Goal: Task Accomplishment & Management: Manage account settings

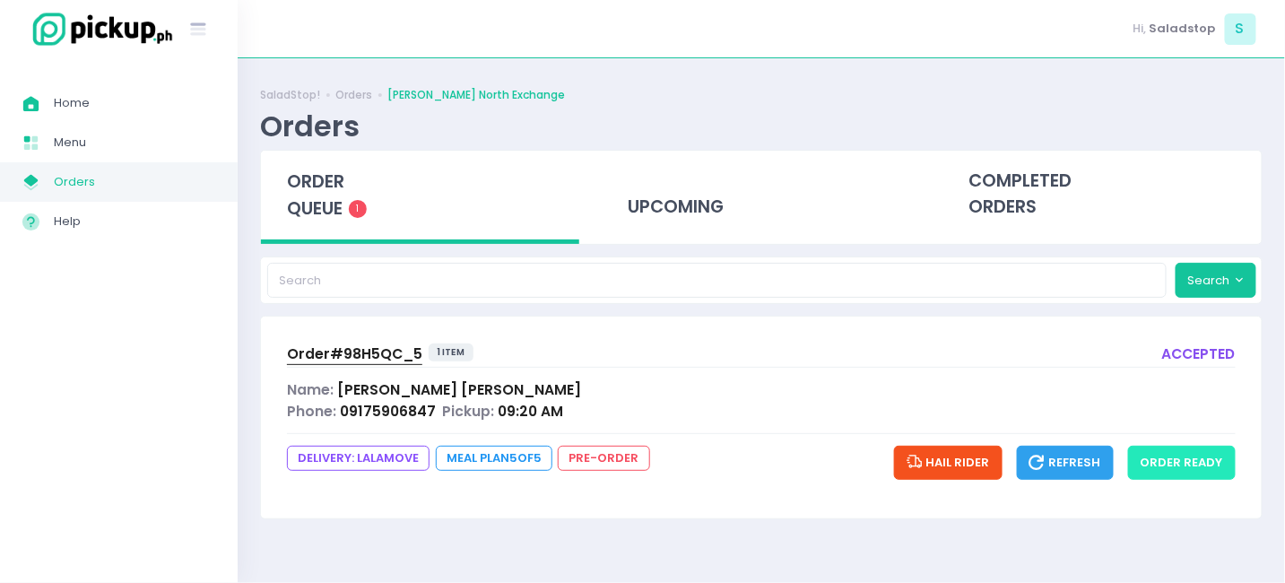
click at [1194, 454] on button "order ready" at bounding box center [1182, 463] width 108 height 34
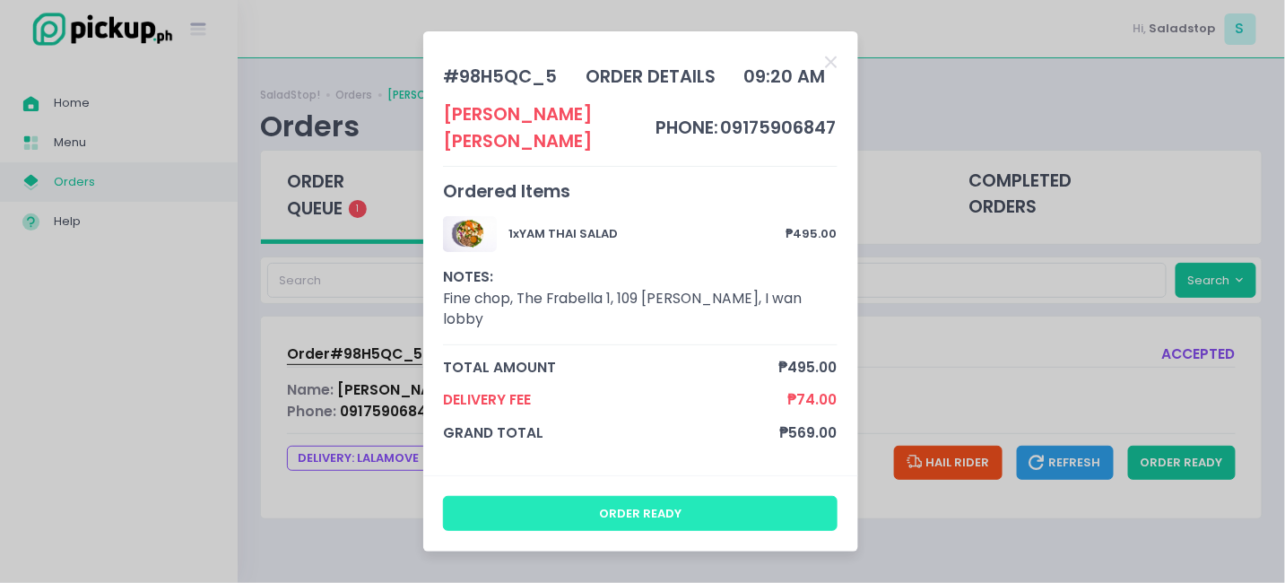
click at [739, 499] on button "order ready" at bounding box center [640, 513] width 395 height 34
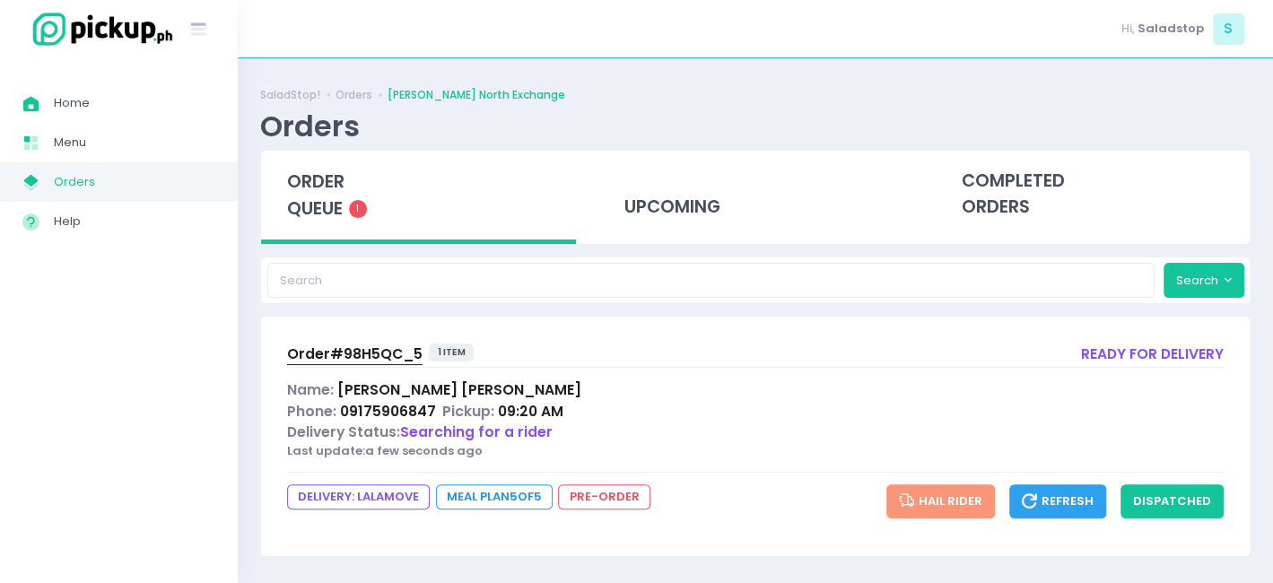
click at [439, 436] on span "Searching for a rider" at bounding box center [476, 431] width 152 height 19
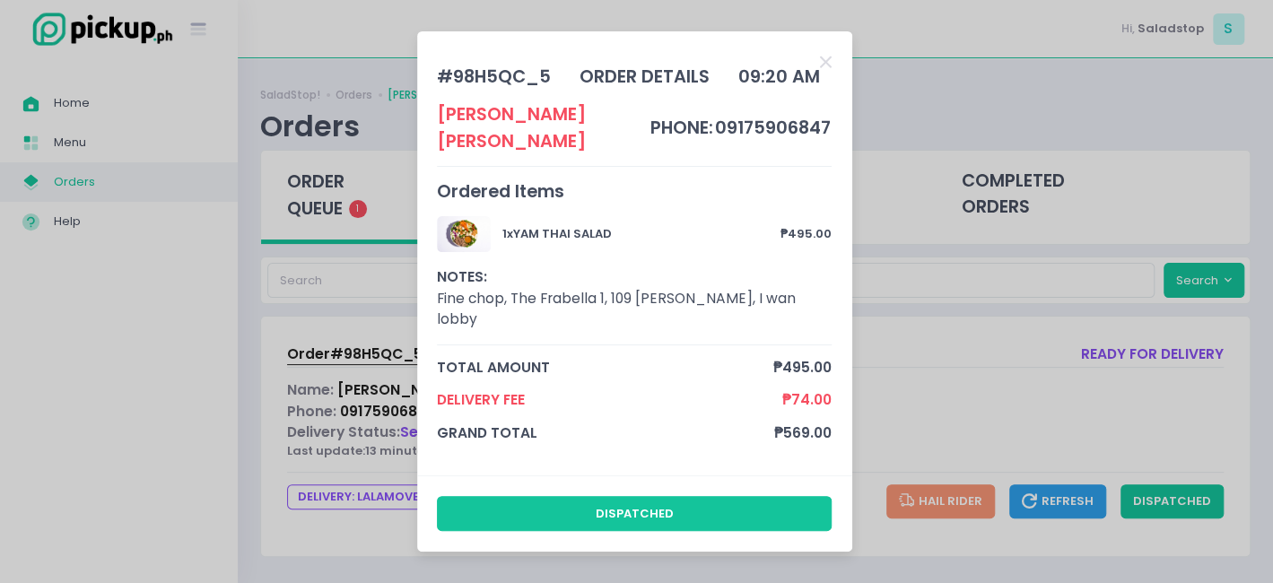
click at [388, 350] on div "# 98H5QC_5 order details 09:20 AM [PERSON_NAME] phone: 09175906847 Ordered Item…" at bounding box center [636, 291] width 1273 height 583
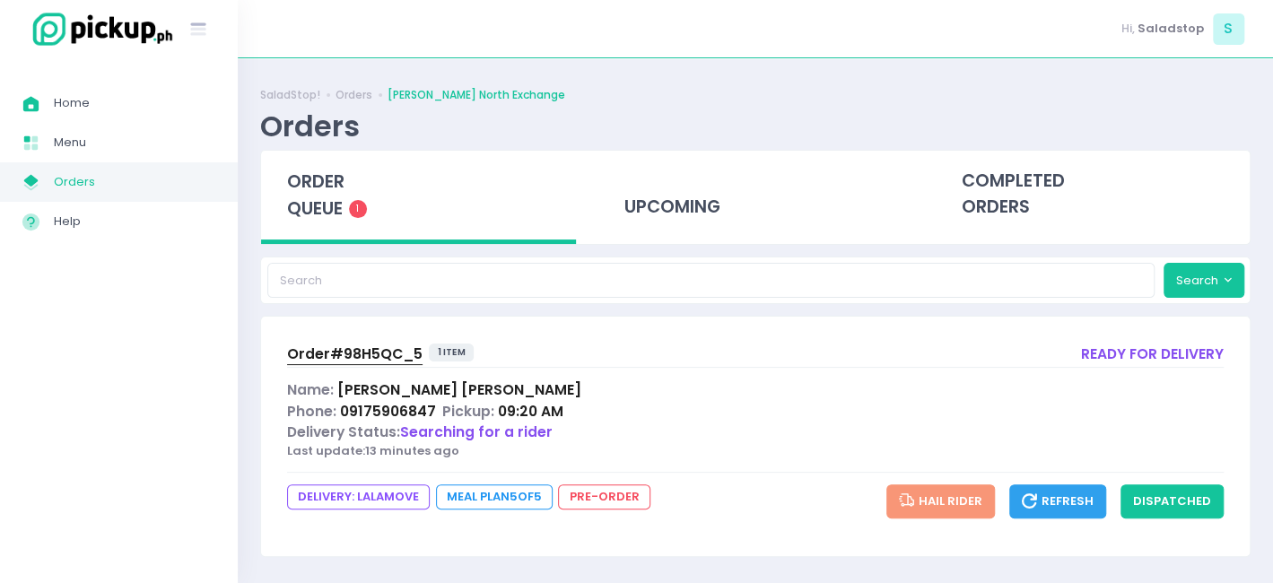
click at [383, 349] on span "Order# 98H5QC_5" at bounding box center [354, 353] width 135 height 19
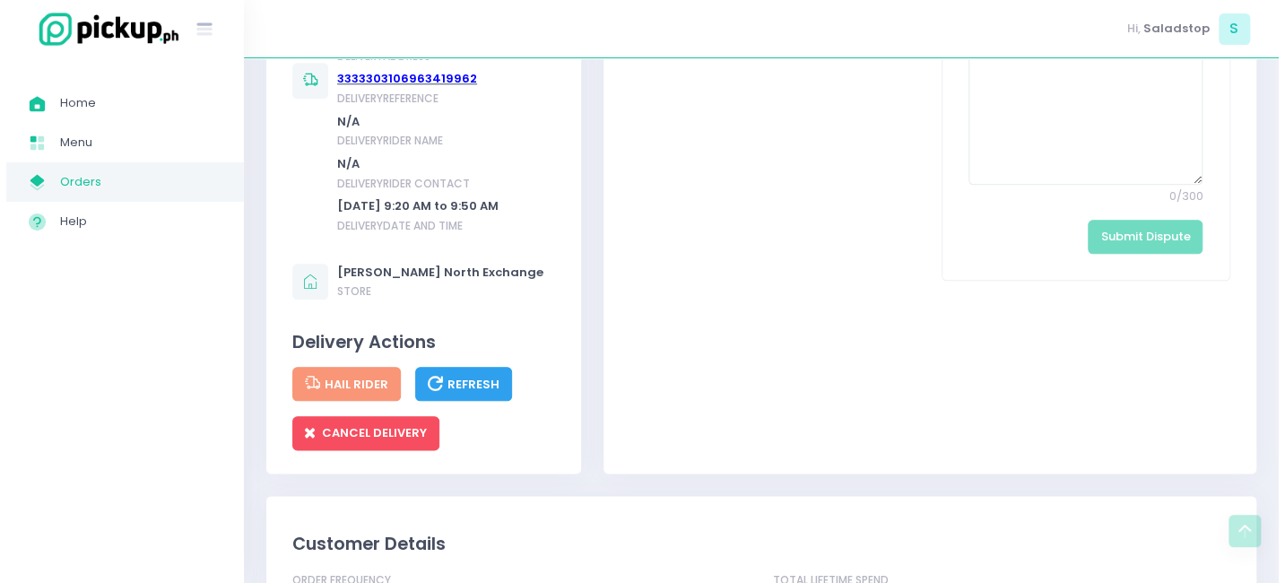
scroll to position [1076, 0]
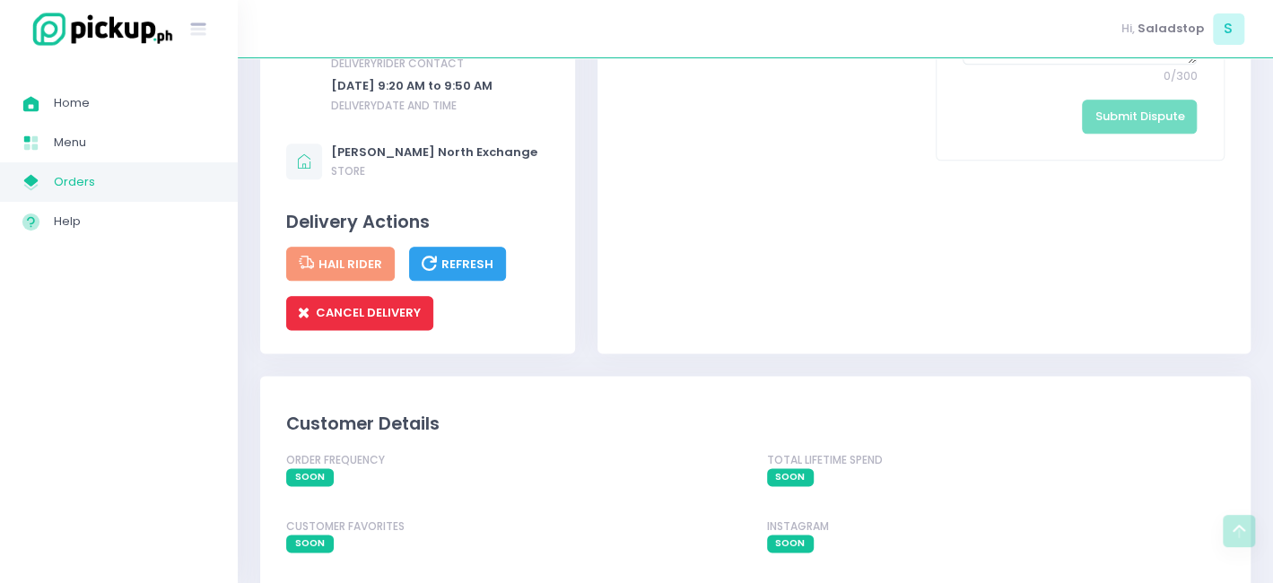
click at [343, 321] on span "CANCEL DELIVERY" at bounding box center [360, 312] width 122 height 17
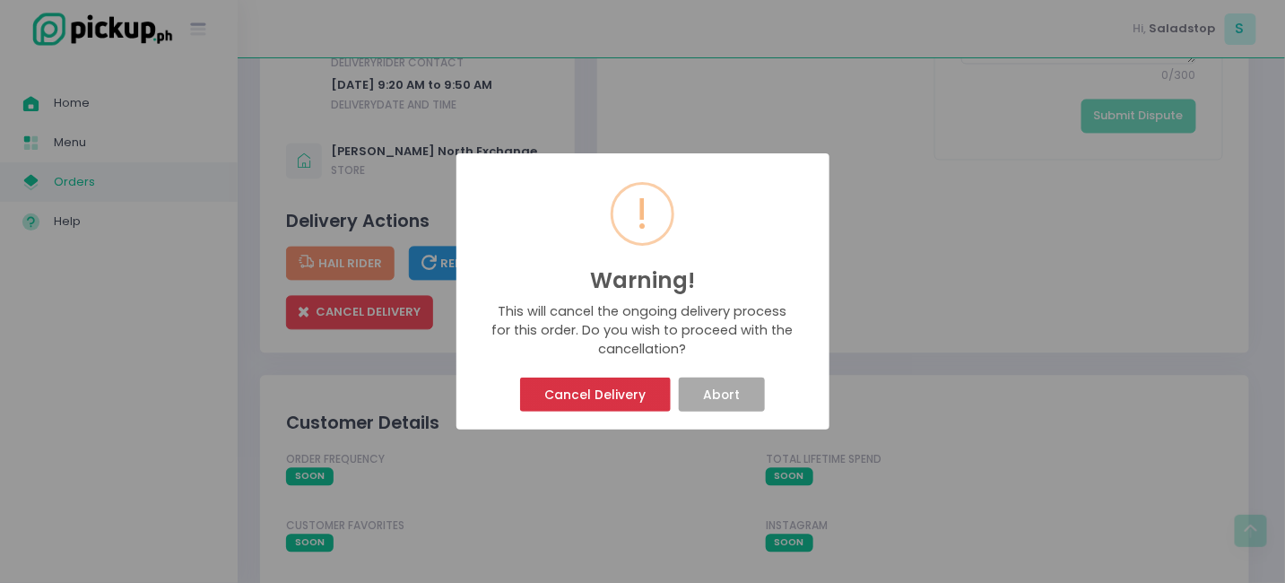
click at [615, 393] on button "Cancel Delivery" at bounding box center [595, 395] width 151 height 34
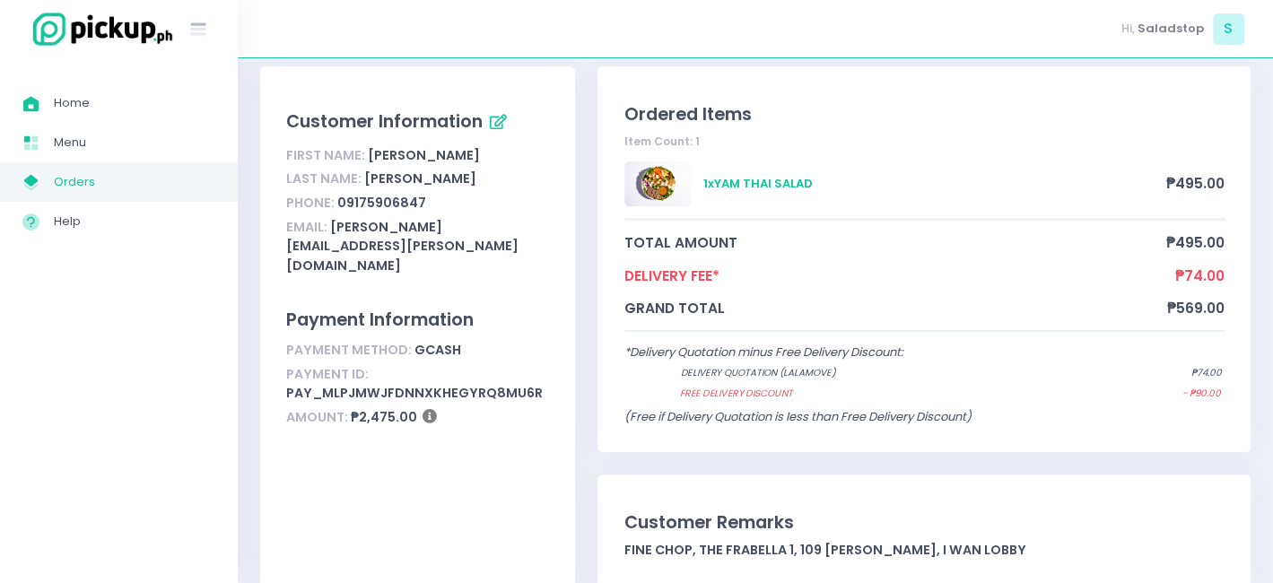
scroll to position [0, 0]
